Goal: Use online tool/utility: Utilize a website feature to perform a specific function

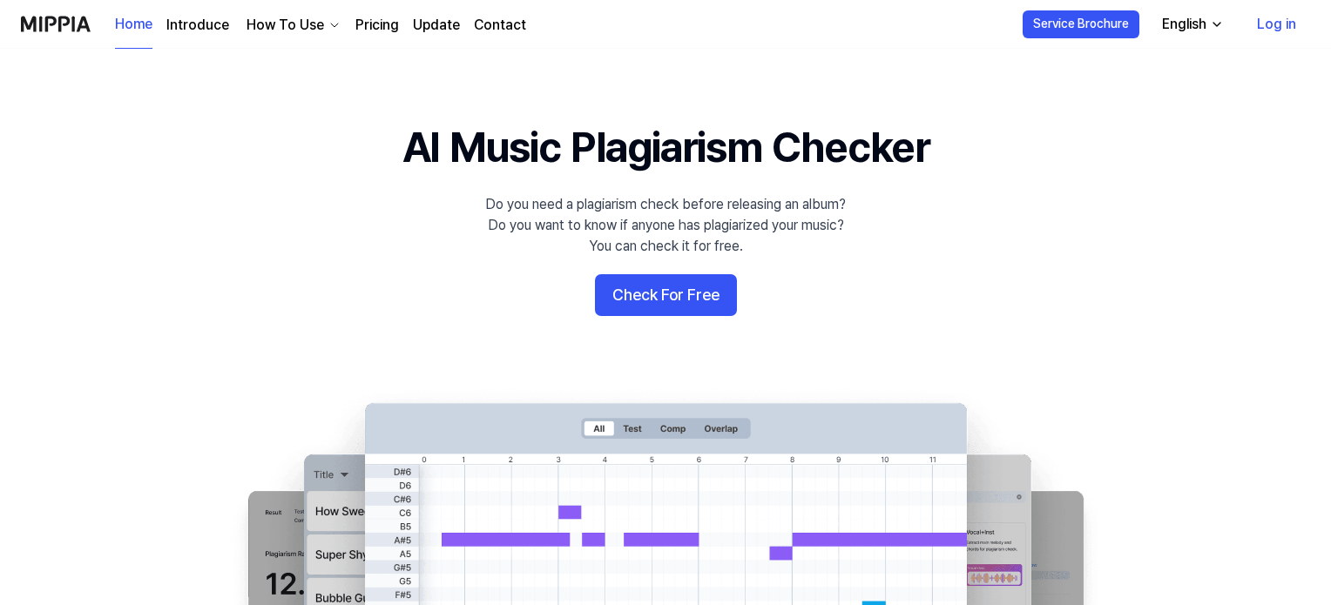
click at [672, 273] on 배너 "AI Music Plagiarism Checker Do you need a plagiarism check before releasing an …" at bounding box center [665, 434] width 1254 height 633
click at [673, 300] on button "Check For Free" at bounding box center [666, 295] width 142 height 42
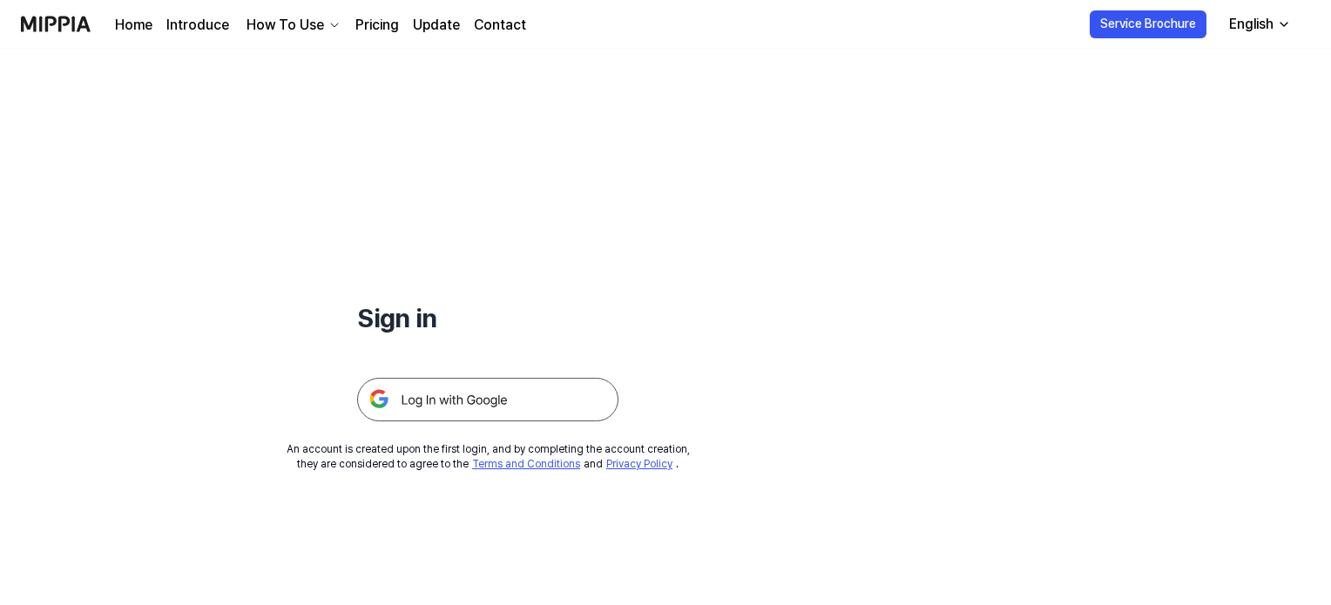
click at [491, 382] on img at bounding box center [487, 400] width 261 height 44
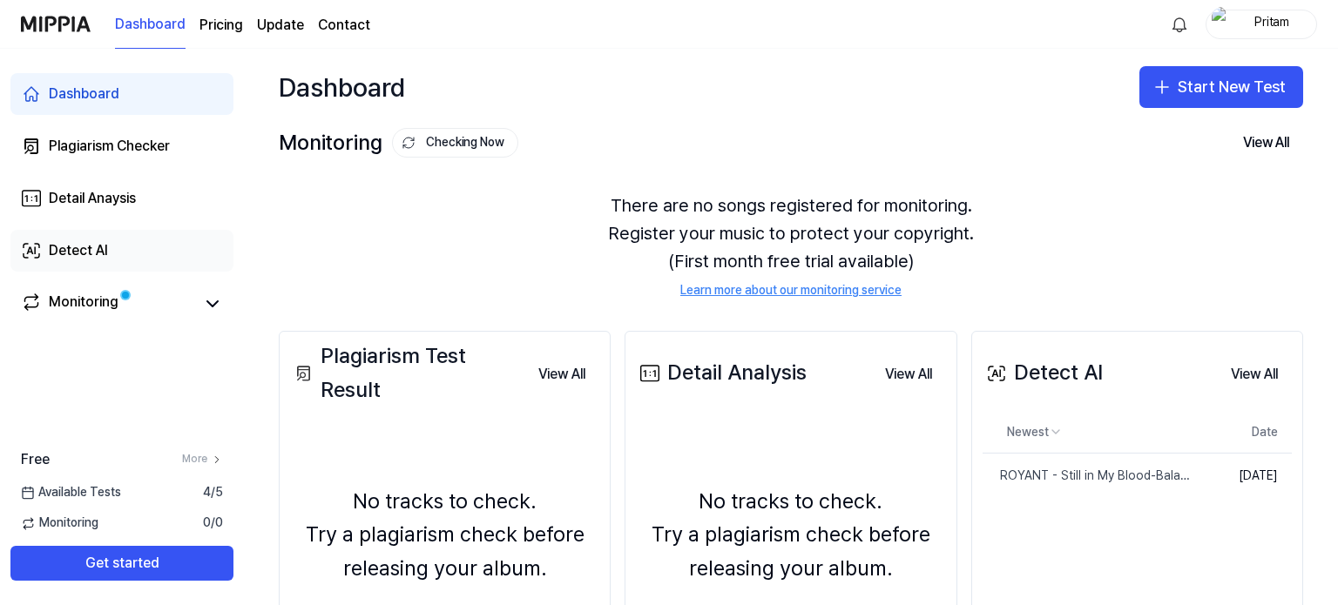
click at [85, 250] on div "Detect AI" at bounding box center [78, 250] width 59 height 21
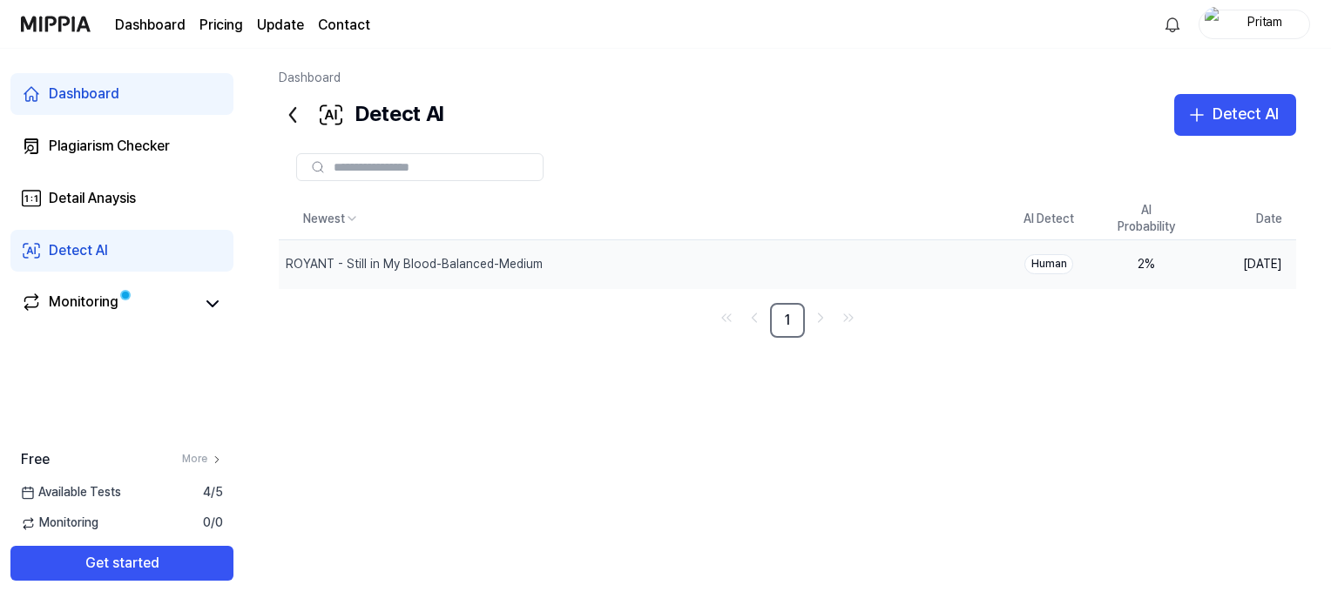
click at [1047, 267] on div "Human" at bounding box center [1048, 264] width 49 height 20
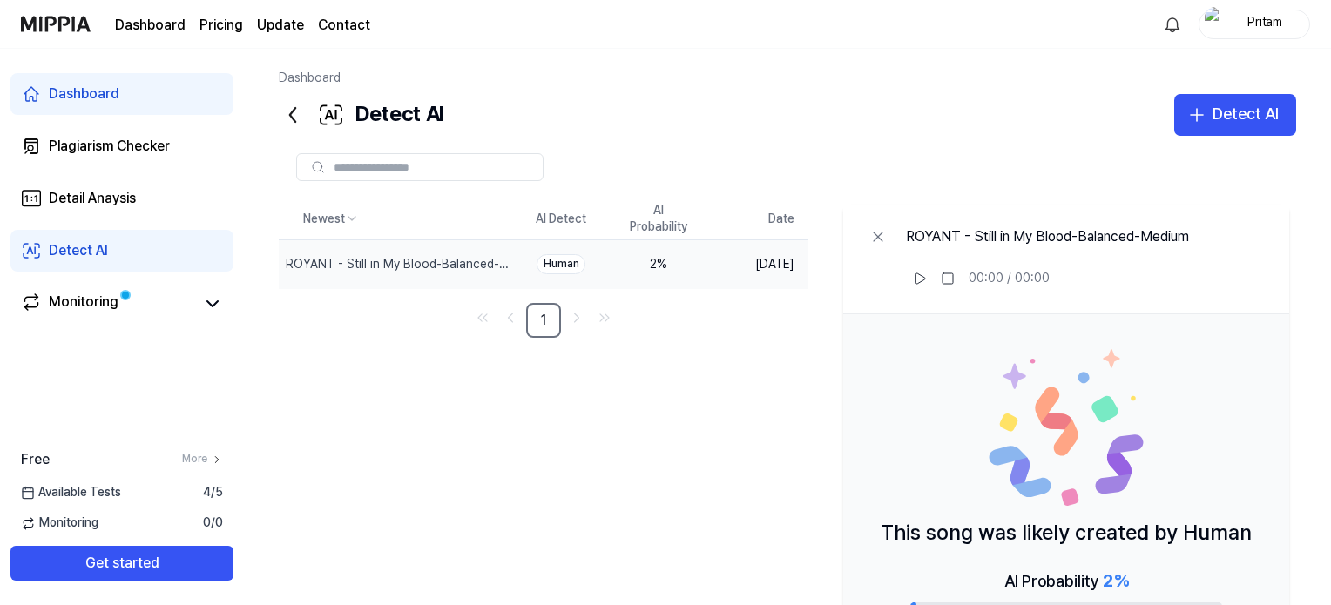
click at [599, 266] on td "Human" at bounding box center [561, 264] width 98 height 49
click at [550, 256] on div "Human" at bounding box center [561, 264] width 49 height 20
click at [555, 267] on div "Human" at bounding box center [561, 264] width 49 height 20
click at [1215, 123] on div "Detect AI" at bounding box center [1246, 114] width 66 height 25
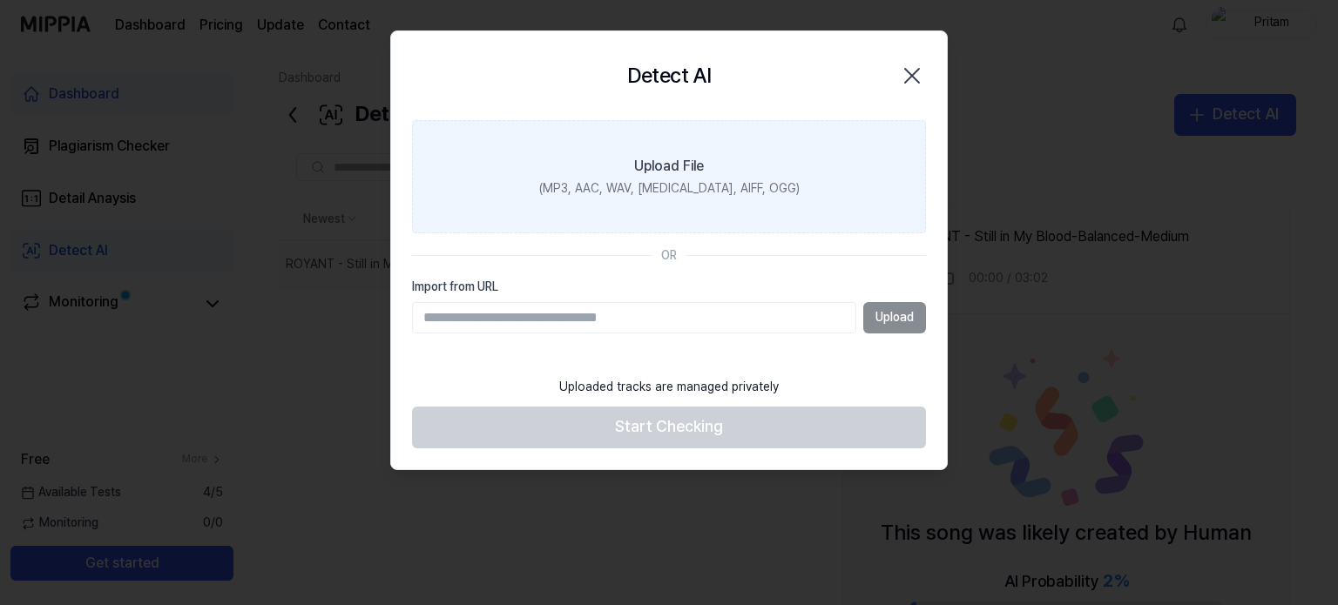
click at [655, 180] on div "(MP3, AAC, WAV, FLAC, AIFF, OGG)" at bounding box center [669, 188] width 260 height 17
click at [0, 0] on input "Upload File (MP3, AAC, WAV, FLAC, AIFF, OGG)" at bounding box center [0, 0] width 0 height 0
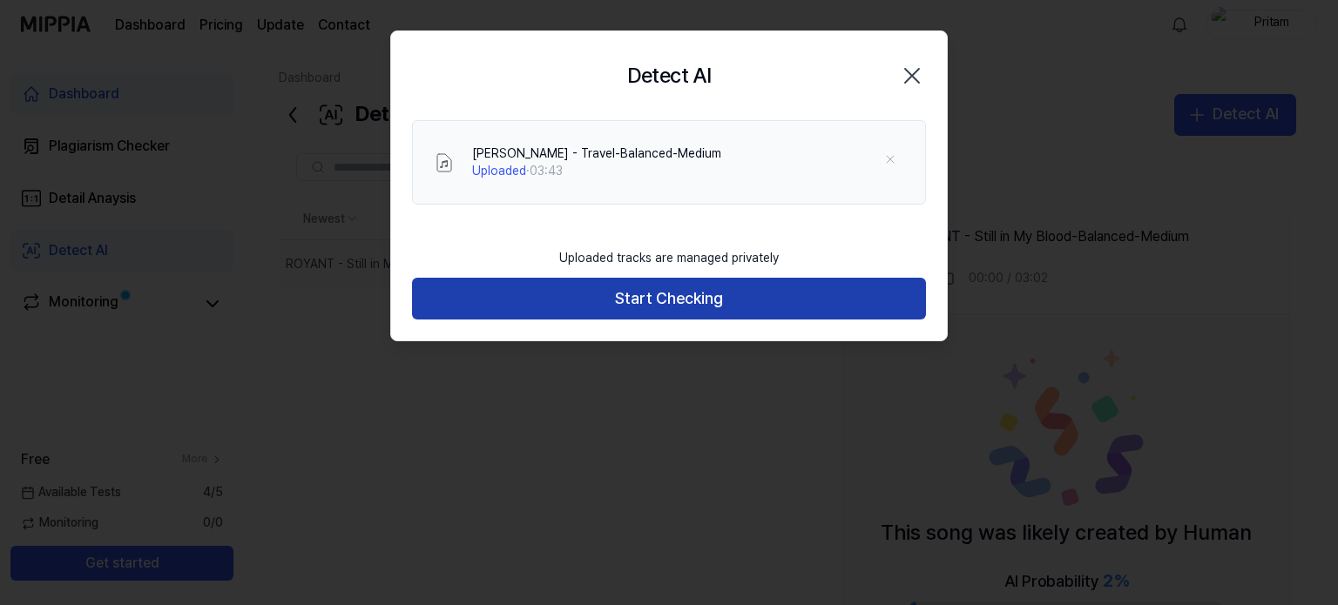
click at [684, 301] on button "Start Checking" at bounding box center [669, 299] width 514 height 42
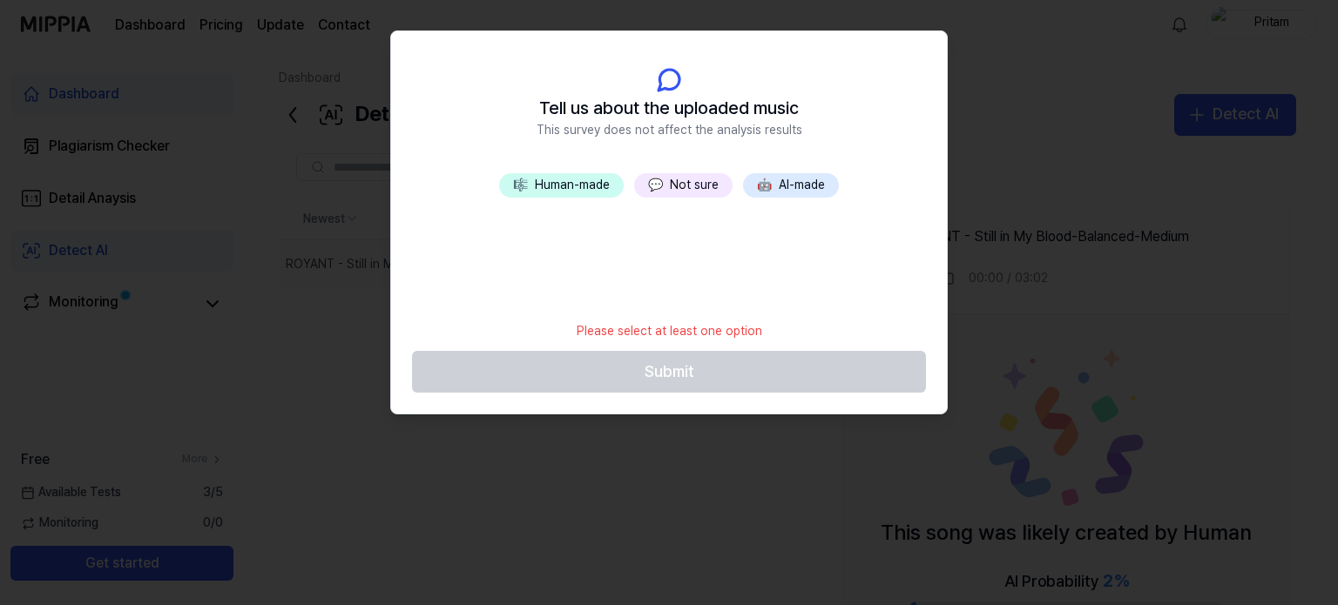
click at [774, 191] on button "🤖 AI-made" at bounding box center [791, 185] width 96 height 24
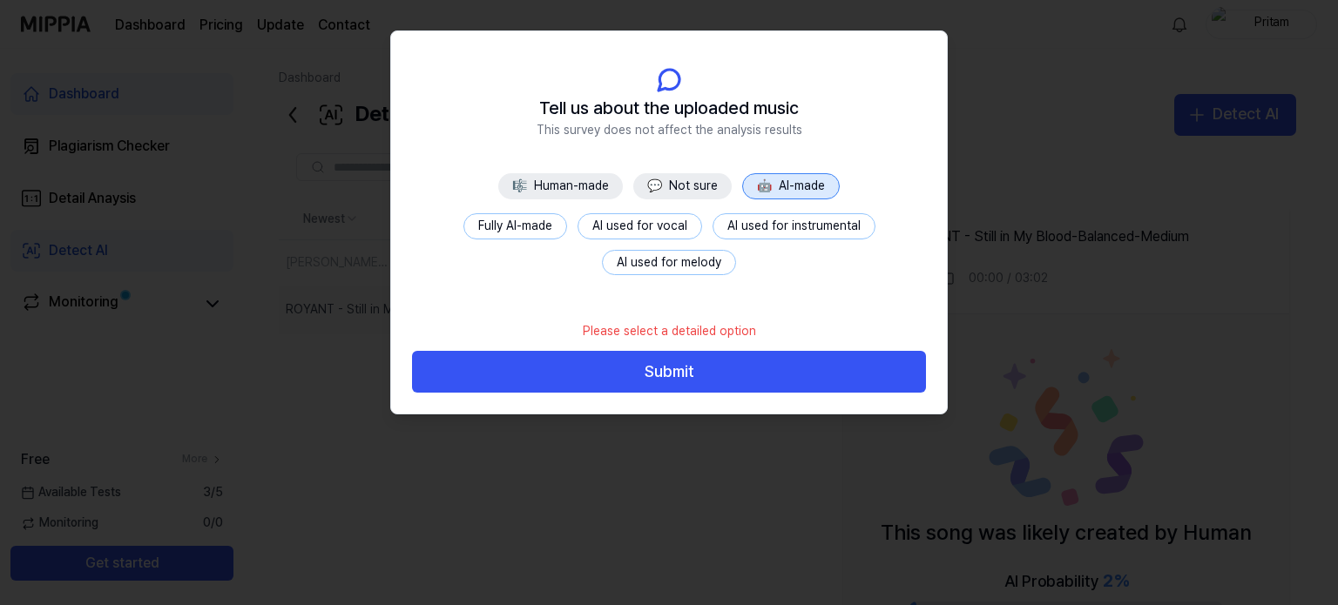
click at [634, 233] on button "AI used for vocal" at bounding box center [640, 226] width 125 height 26
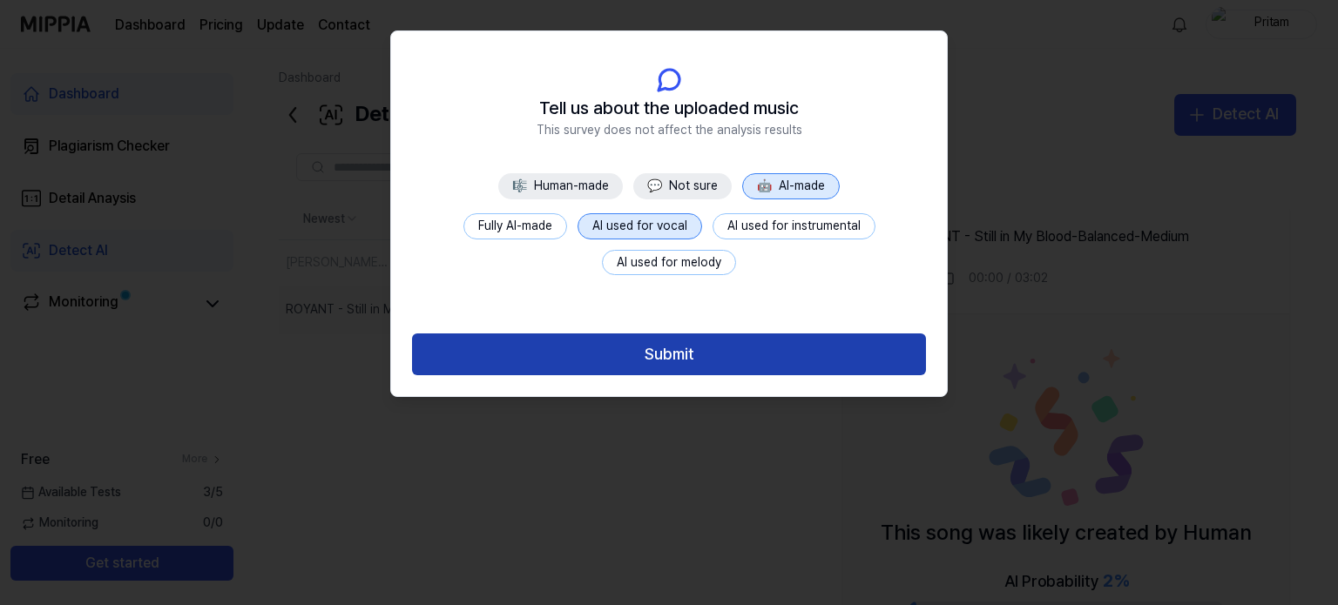
click at [693, 362] on button "Submit" at bounding box center [669, 355] width 514 height 42
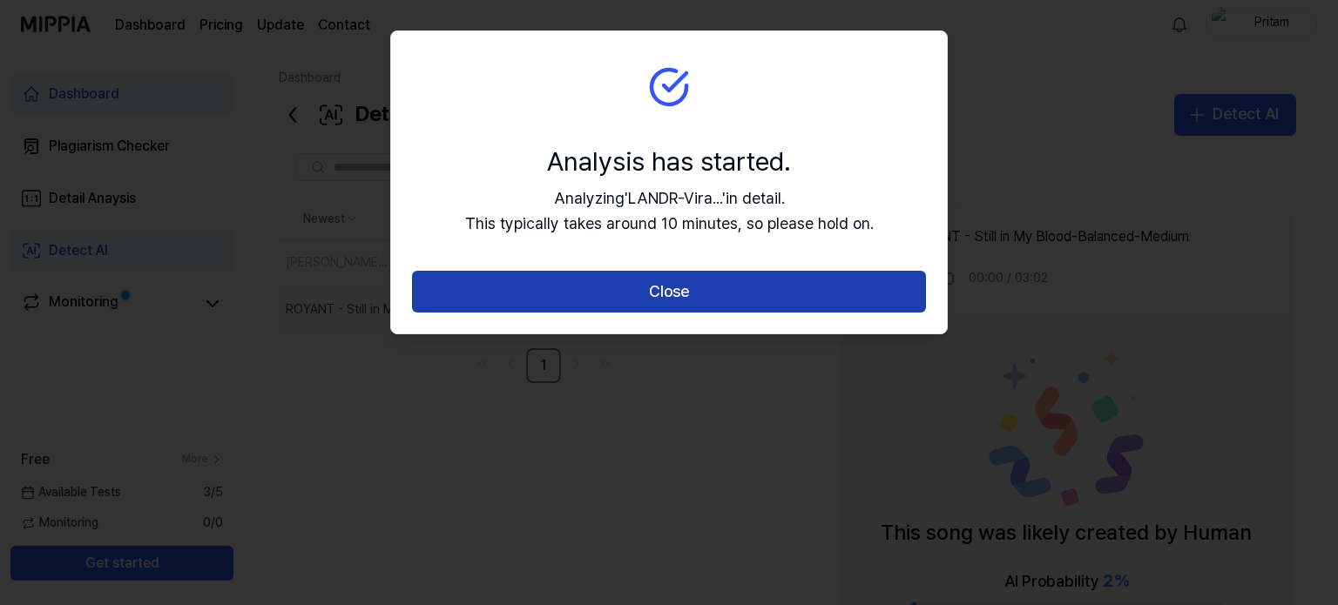
click at [729, 309] on button "Close" at bounding box center [669, 292] width 514 height 42
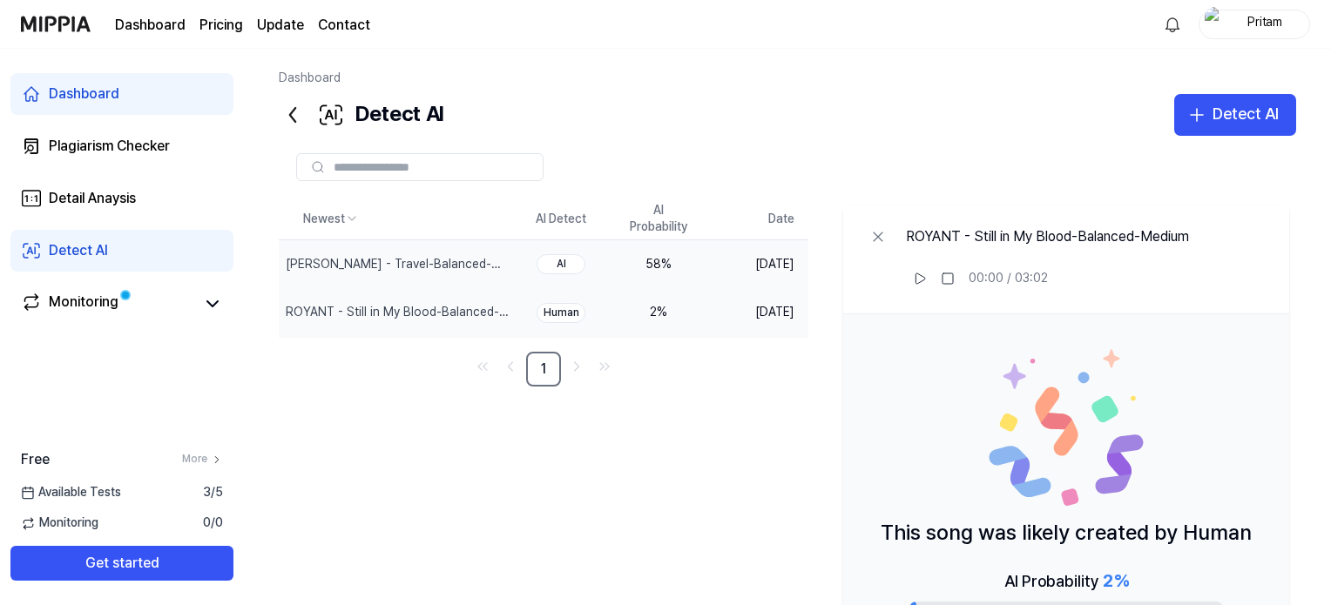
click at [664, 260] on div "58 %" at bounding box center [659, 264] width 70 height 17
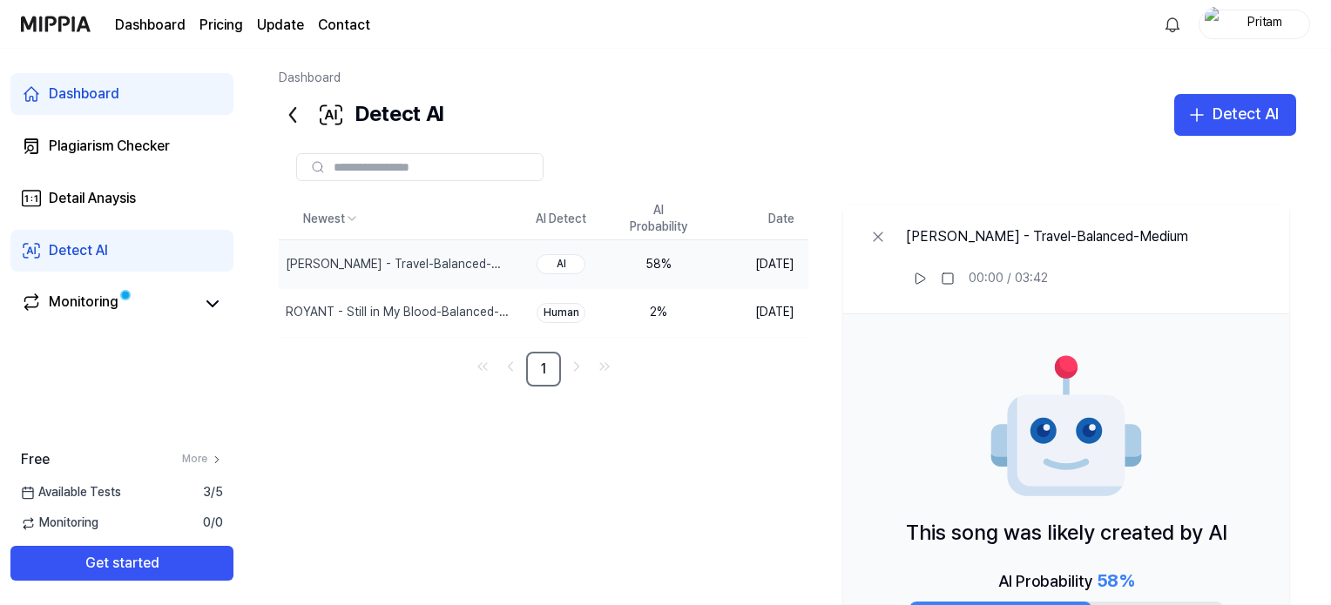
click at [719, 273] on td "Sep 14, 2025" at bounding box center [757, 264] width 101 height 49
click at [507, 277] on button "Delete" at bounding box center [477, 264] width 71 height 28
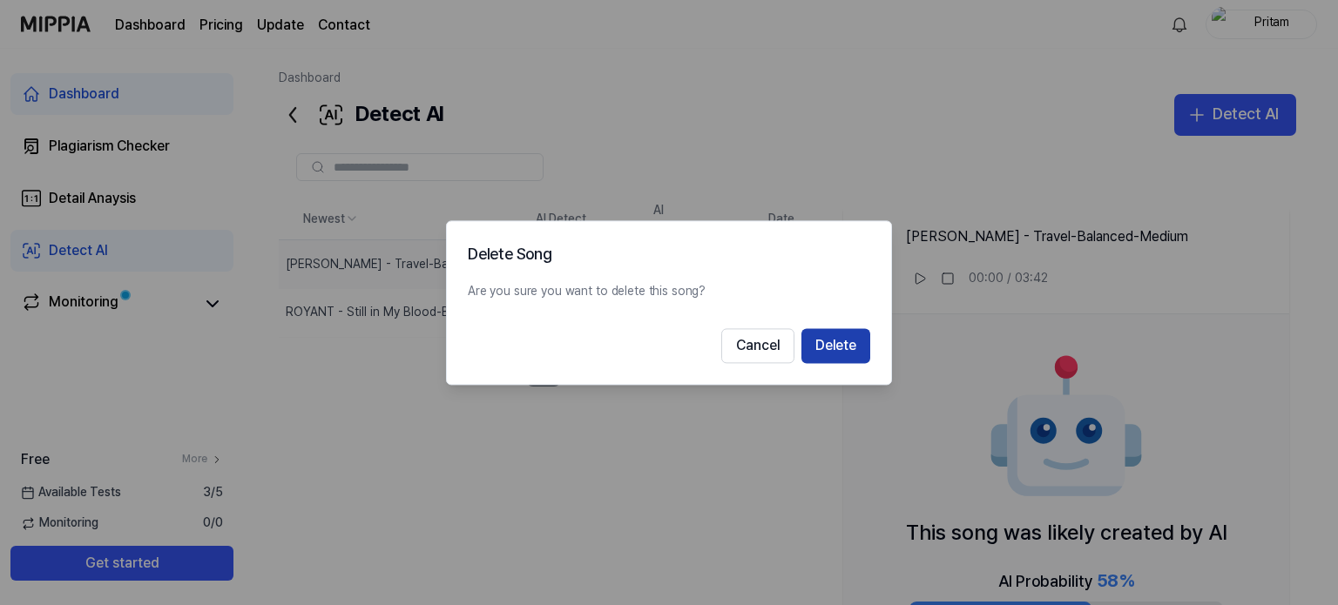
click at [835, 348] on button "Delete" at bounding box center [835, 345] width 69 height 35
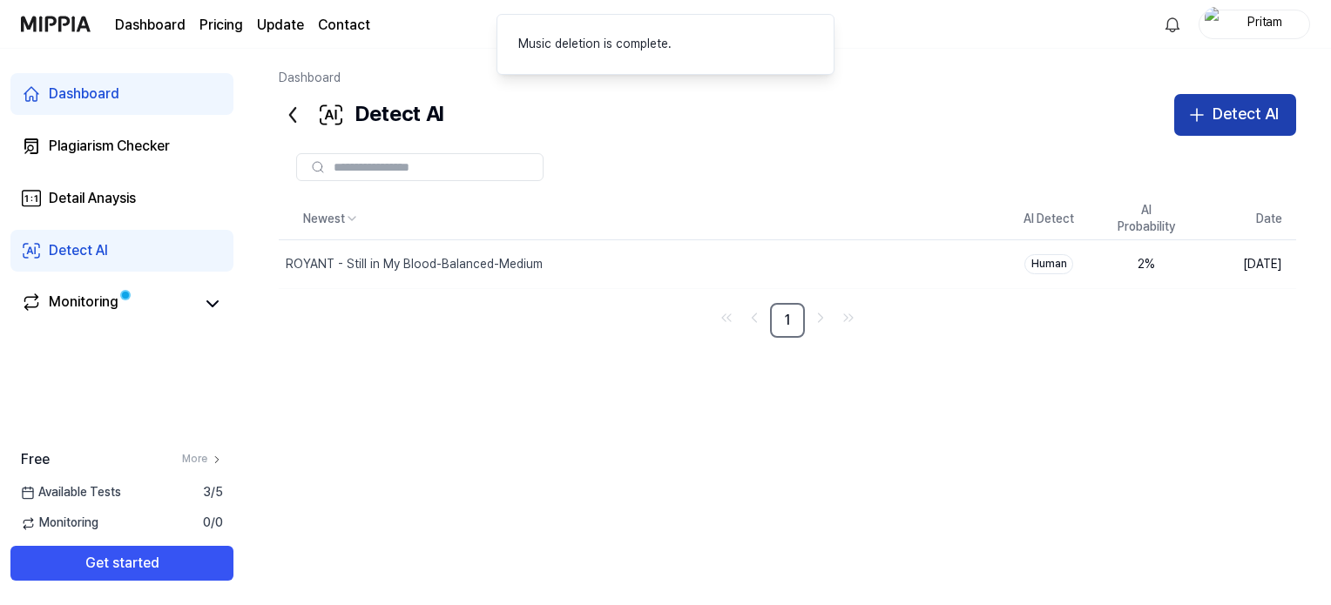
click at [1238, 108] on div "Detect AI" at bounding box center [1246, 114] width 66 height 25
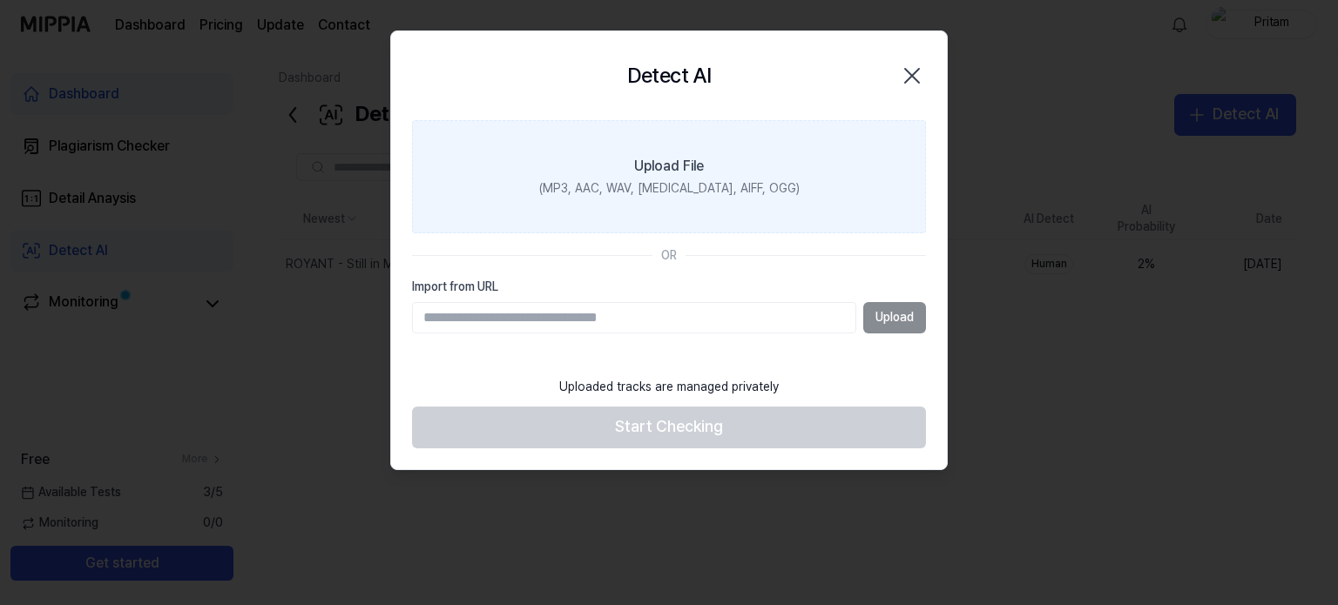
click at [697, 186] on div "(MP3, AAC, WAV, FLAC, AIFF, OGG)" at bounding box center [669, 188] width 260 height 17
click at [0, 0] on input "Upload File (MP3, AAC, WAV, FLAC, AIFF, OGG)" at bounding box center [0, 0] width 0 height 0
click at [683, 143] on label "Upload File (MP3, AAC, WAV, FLAC, AIFF, OGG)" at bounding box center [669, 176] width 514 height 113
click at [0, 0] on input "Upload File (MP3, AAC, WAV, FLAC, AIFF, OGG)" at bounding box center [0, 0] width 0 height 0
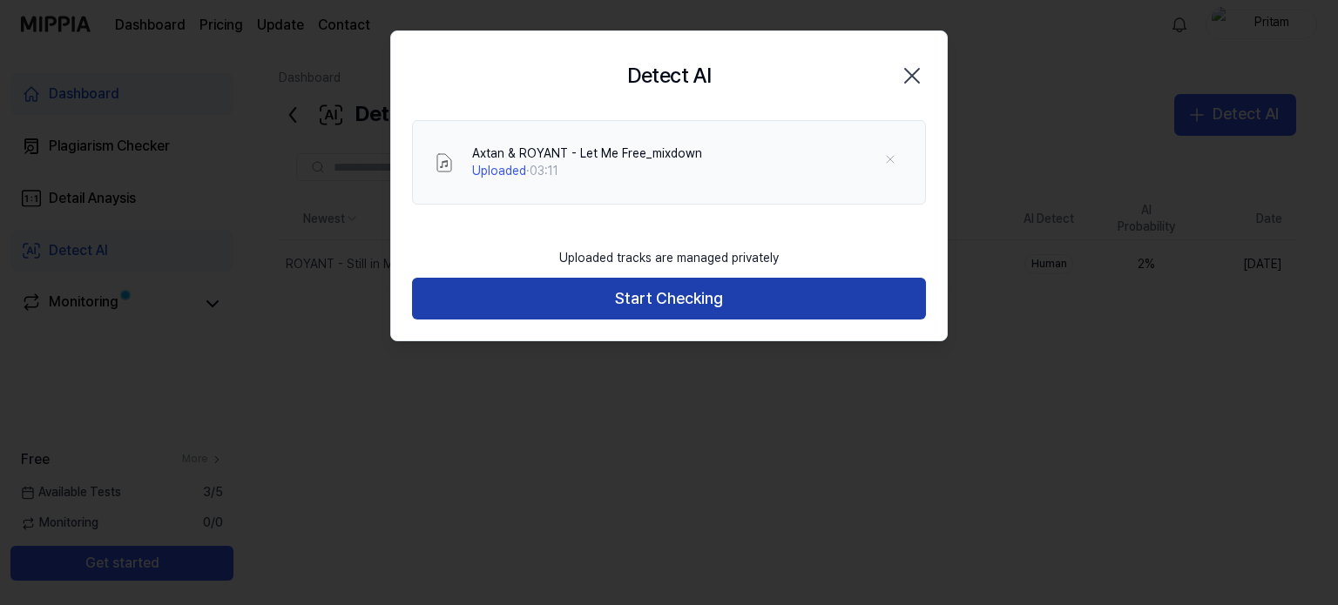
click at [710, 288] on button "Start Checking" at bounding box center [669, 299] width 514 height 42
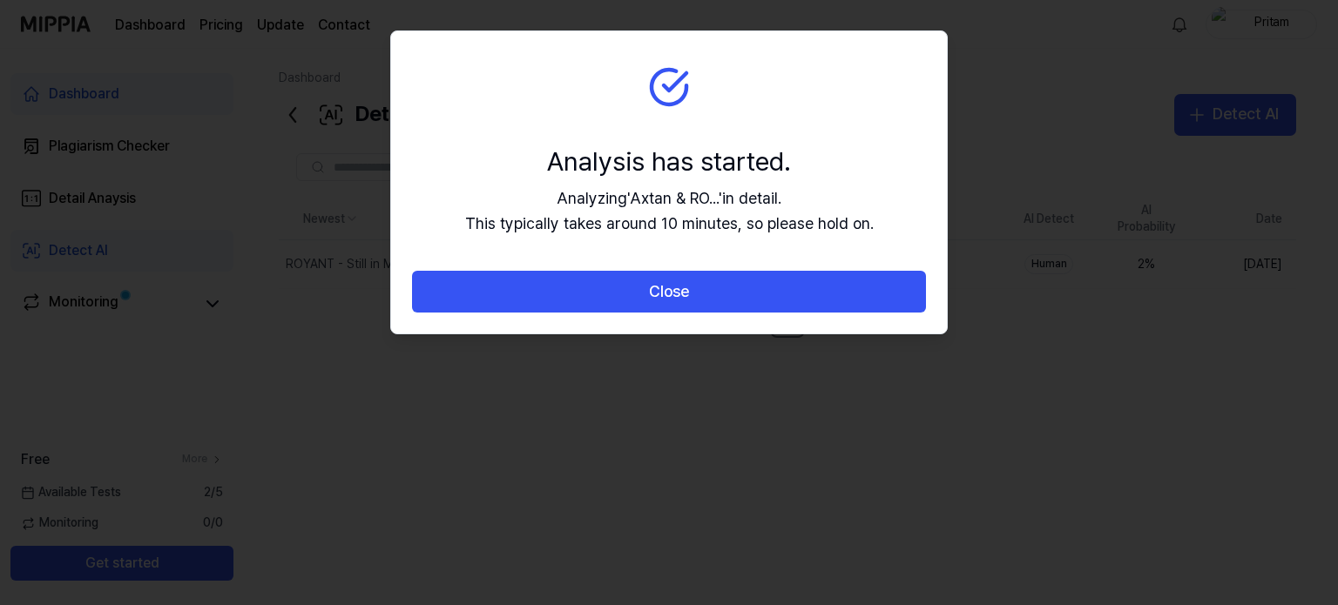
click at [710, 288] on button "Close" at bounding box center [669, 292] width 514 height 42
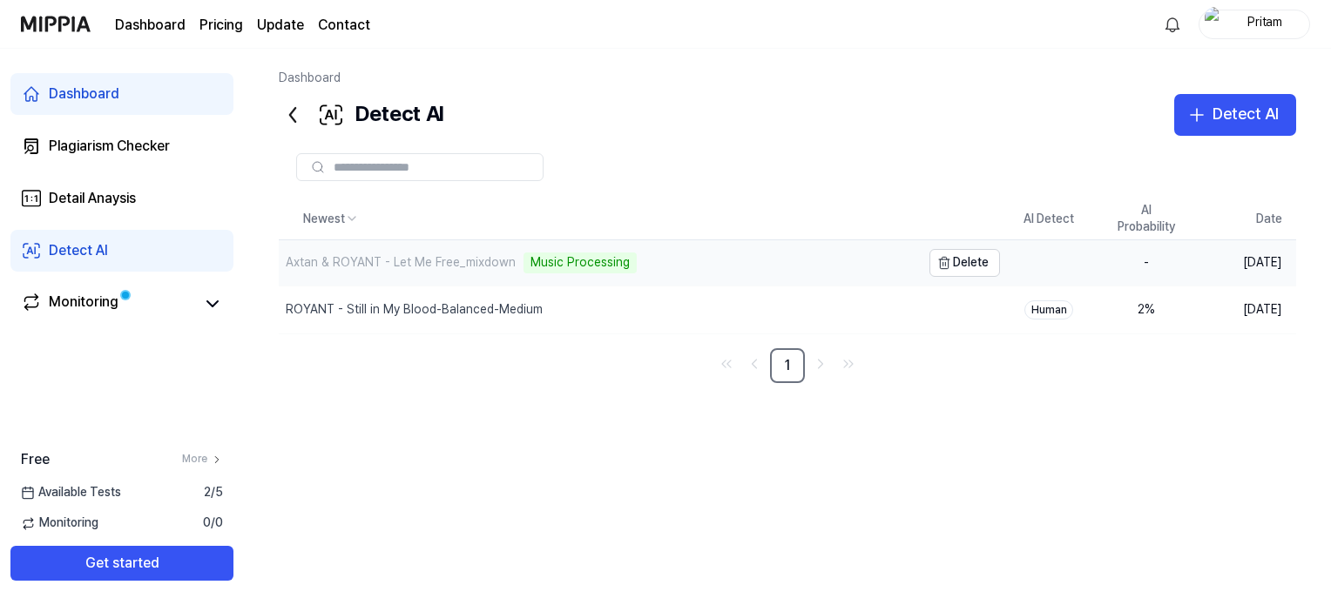
click at [807, 257] on div "Axtan & ROYANT - Let Me Free_mixdown Music Processing" at bounding box center [600, 262] width 642 height 45
click at [1117, 268] on div "45 %" at bounding box center [1147, 264] width 70 height 17
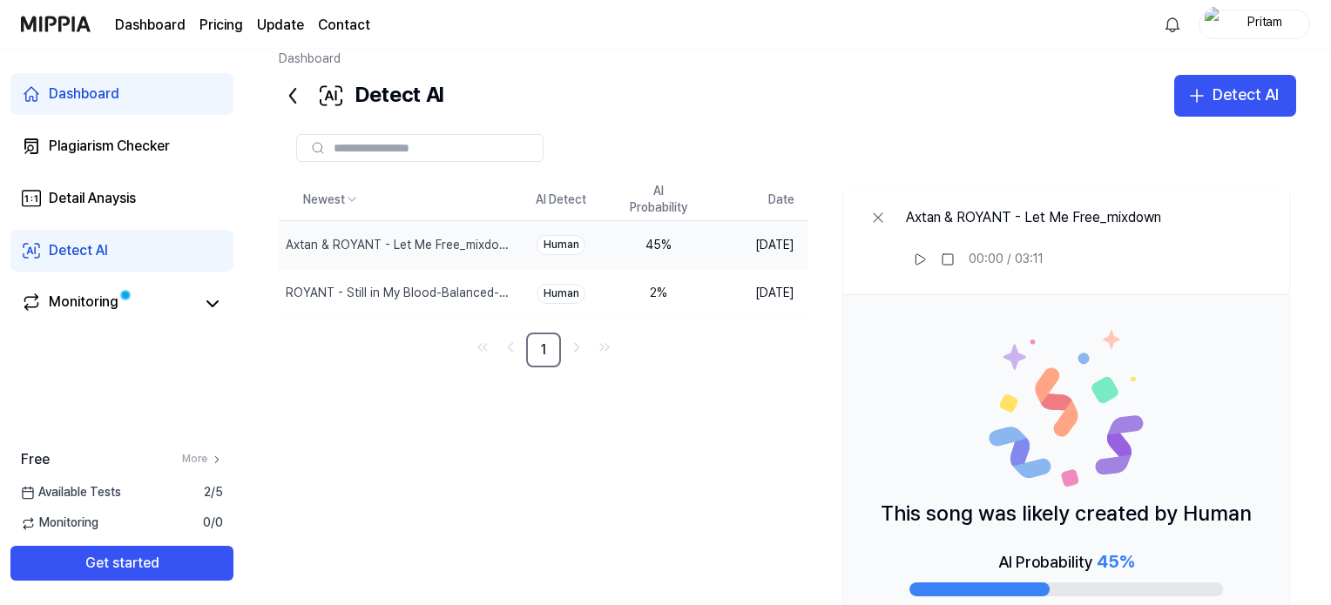
scroll to position [132, 0]
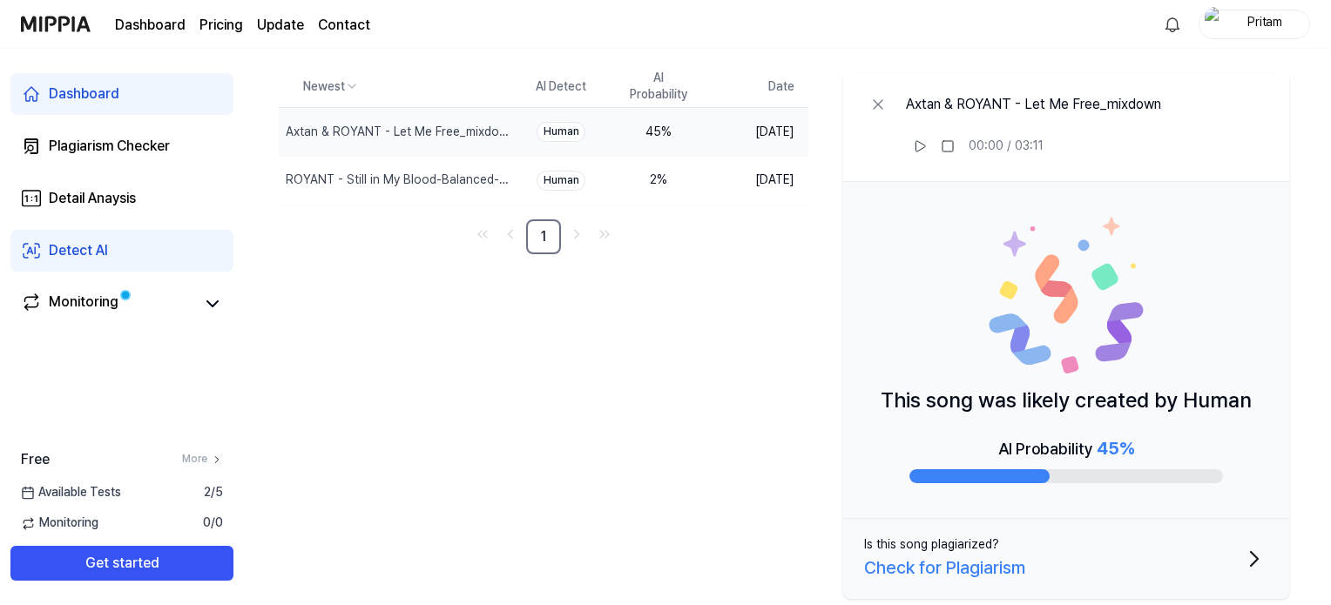
drag, startPoint x: 886, startPoint y: 399, endPoint x: 1056, endPoint y: 451, distance: 177.7
click at [1056, 451] on div "This song was likely created by Human AI Probability 45 %" at bounding box center [1066, 350] width 446 height 337
drag, startPoint x: 1056, startPoint y: 451, endPoint x: 1131, endPoint y: 445, distance: 75.2
click at [1131, 445] on div "AI Probability 45 %" at bounding box center [1066, 449] width 136 height 28
click at [1131, 445] on span "45 %" at bounding box center [1115, 448] width 37 height 21
